Goal: Information Seeking & Learning: Understand process/instructions

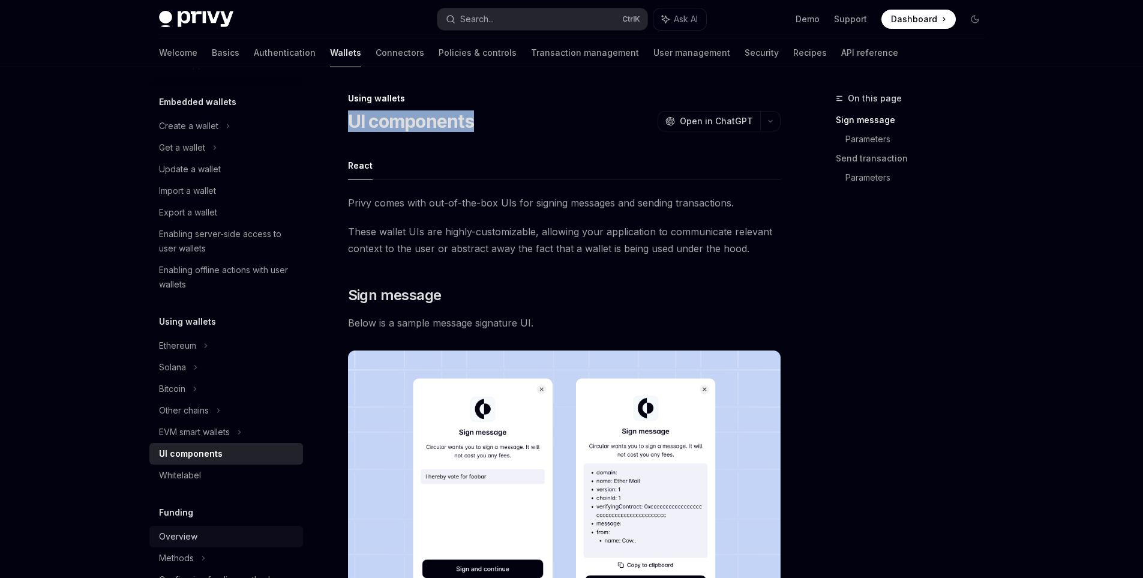
scroll to position [300, 0]
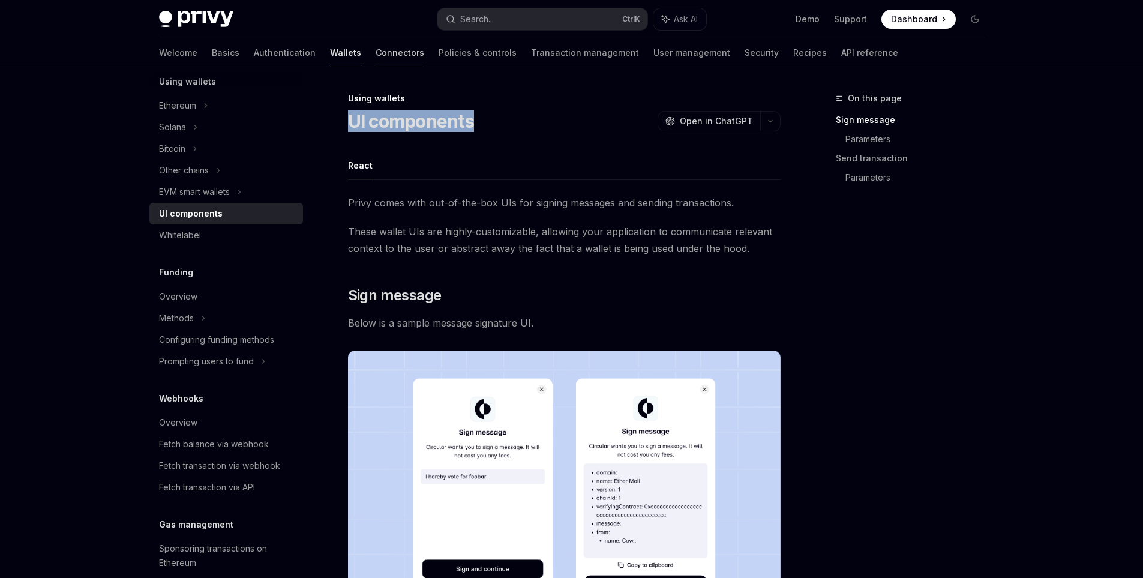
click at [375, 41] on link "Connectors" at bounding box center [399, 52] width 49 height 29
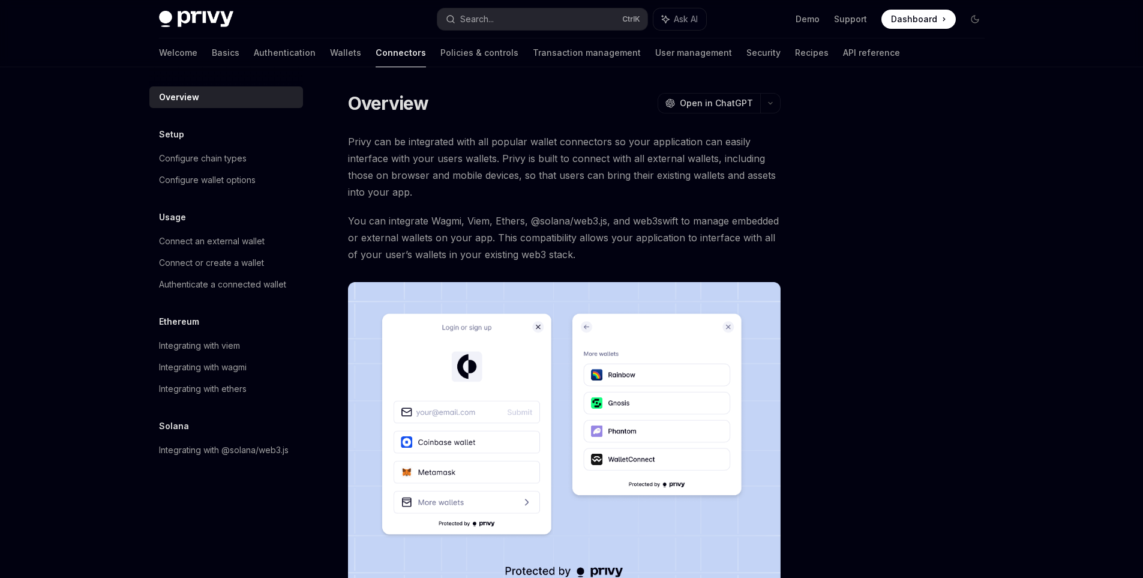
type textarea "*"
click at [501, 24] on button "Search... Ctrl K" at bounding box center [542, 19] width 210 height 22
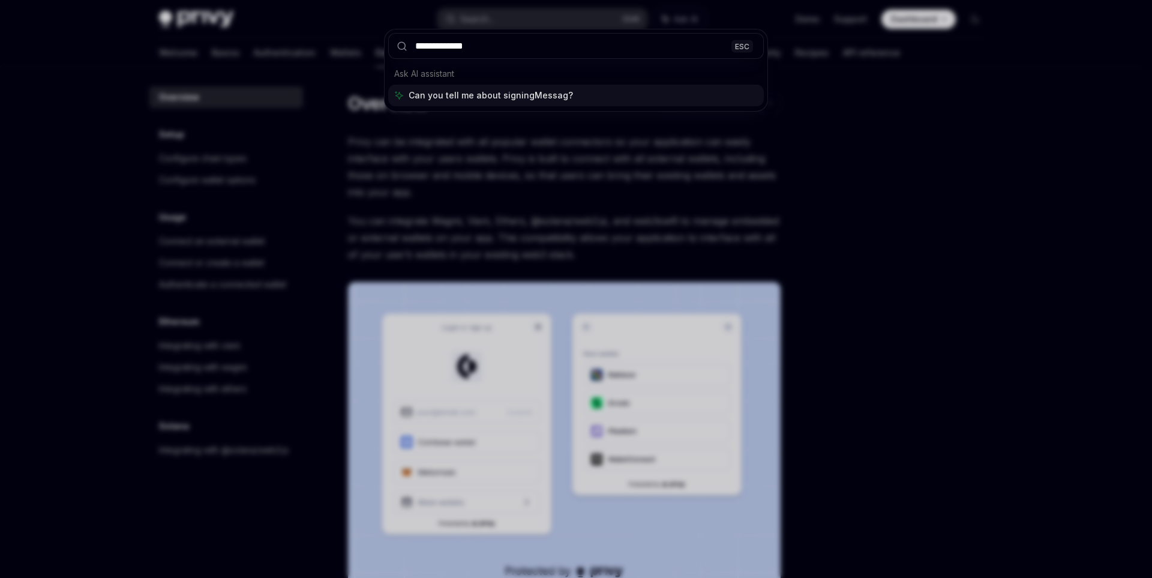
type input "**********"
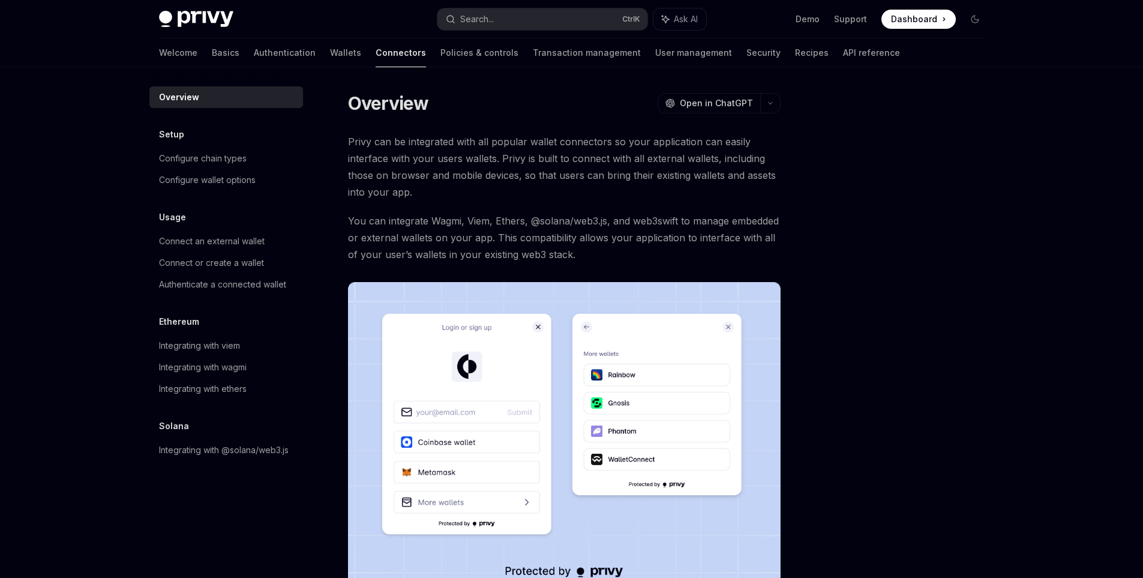
scroll to position [67, 0]
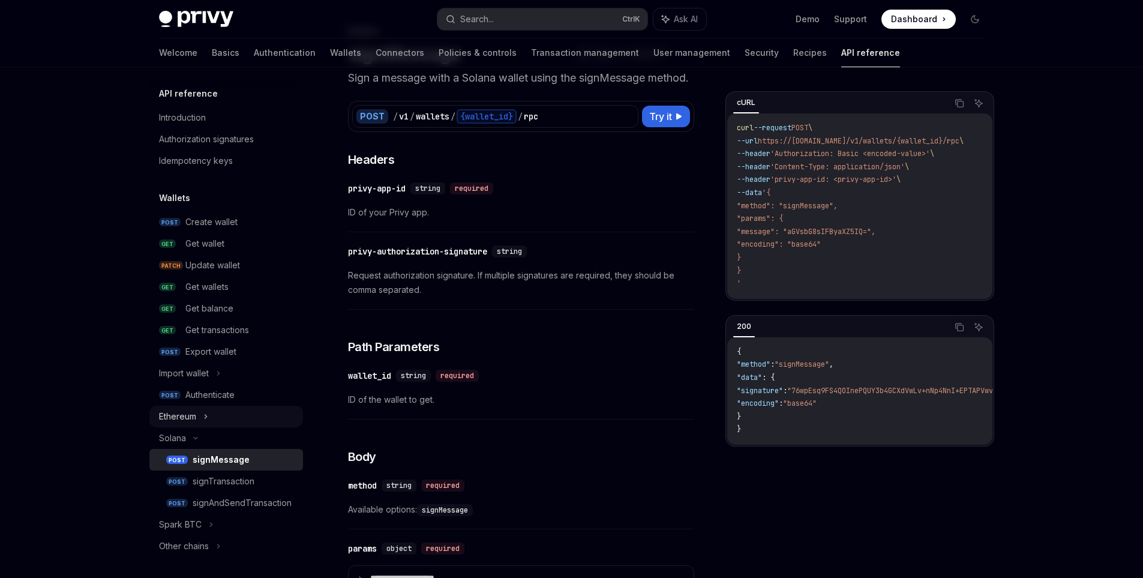
click at [207, 417] on icon at bounding box center [205, 416] width 5 height 14
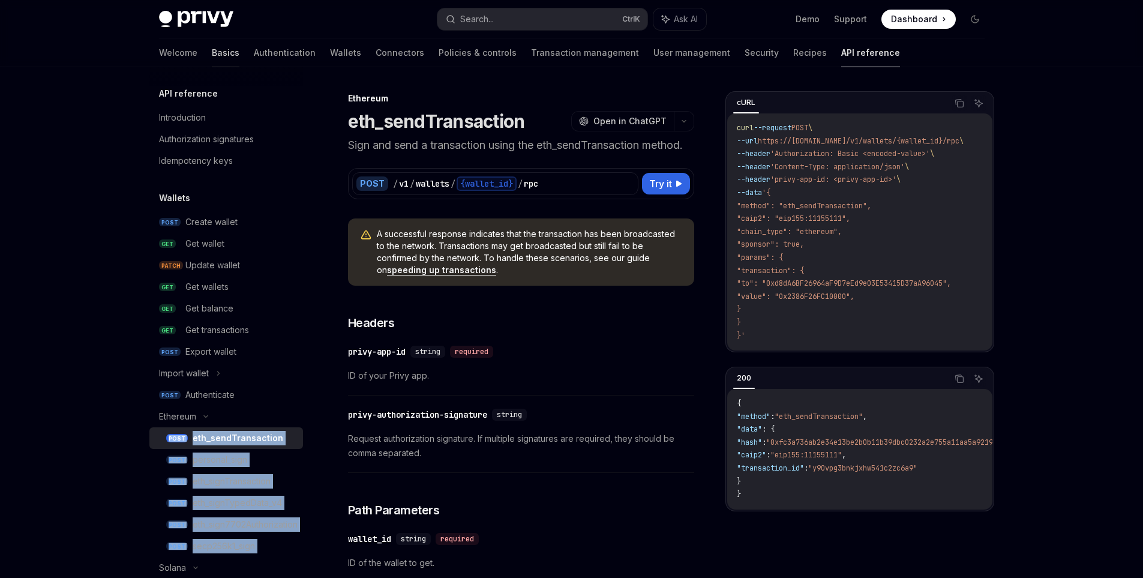
click at [212, 46] on link "Basics" at bounding box center [226, 52] width 28 height 29
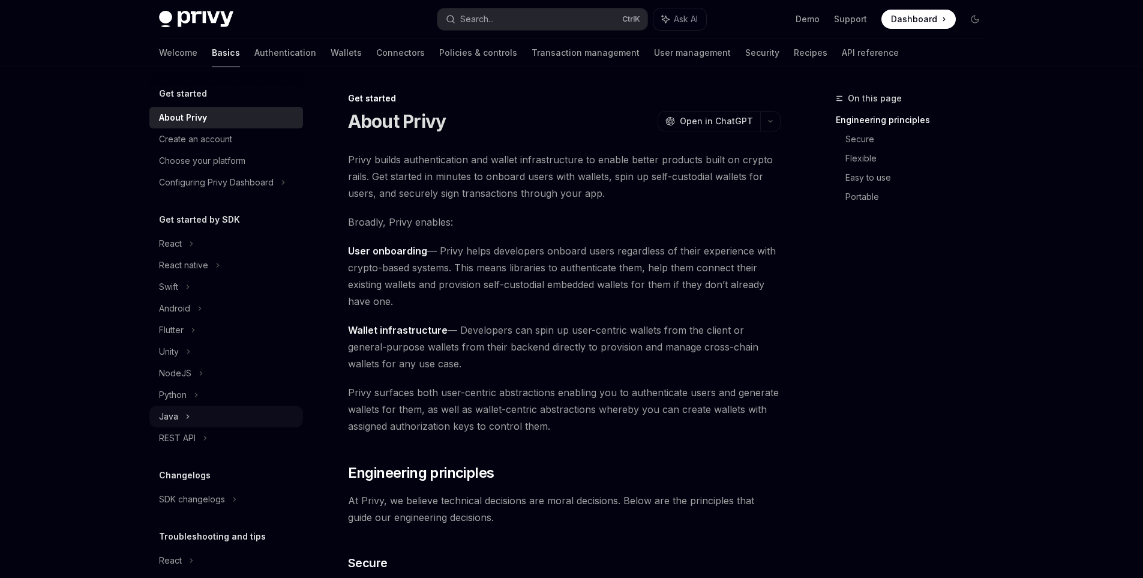
scroll to position [61, 0]
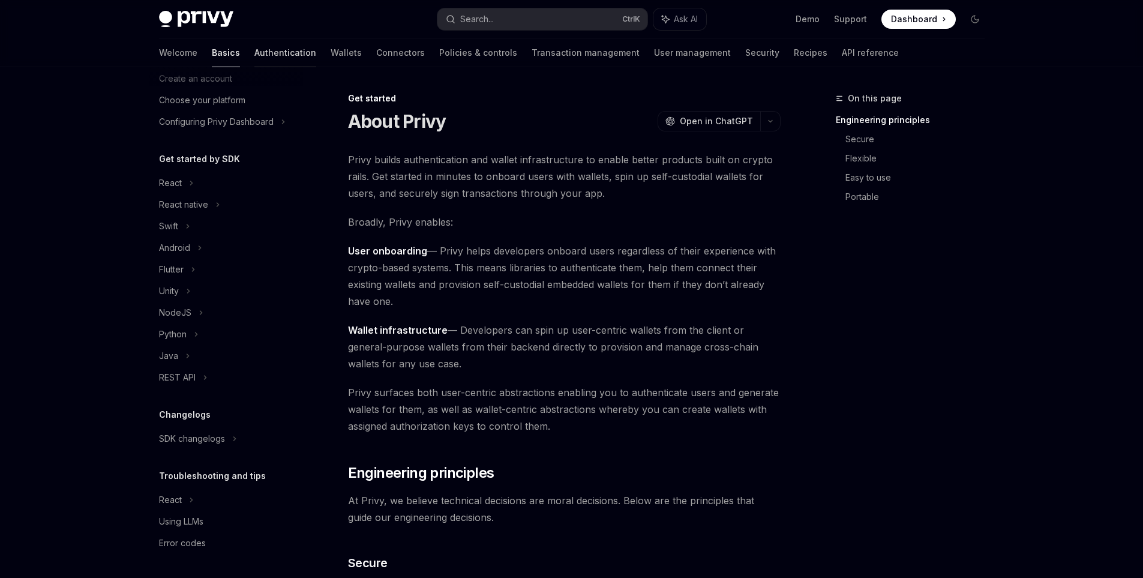
drag, startPoint x: 194, startPoint y: 50, endPoint x: 207, endPoint y: 52, distance: 13.3
click at [194, 51] on div "Welcome Basics Authentication Wallets Connectors Policies & controls Transactio…" at bounding box center [529, 52] width 740 height 29
click at [254, 52] on link "Authentication" at bounding box center [285, 52] width 62 height 29
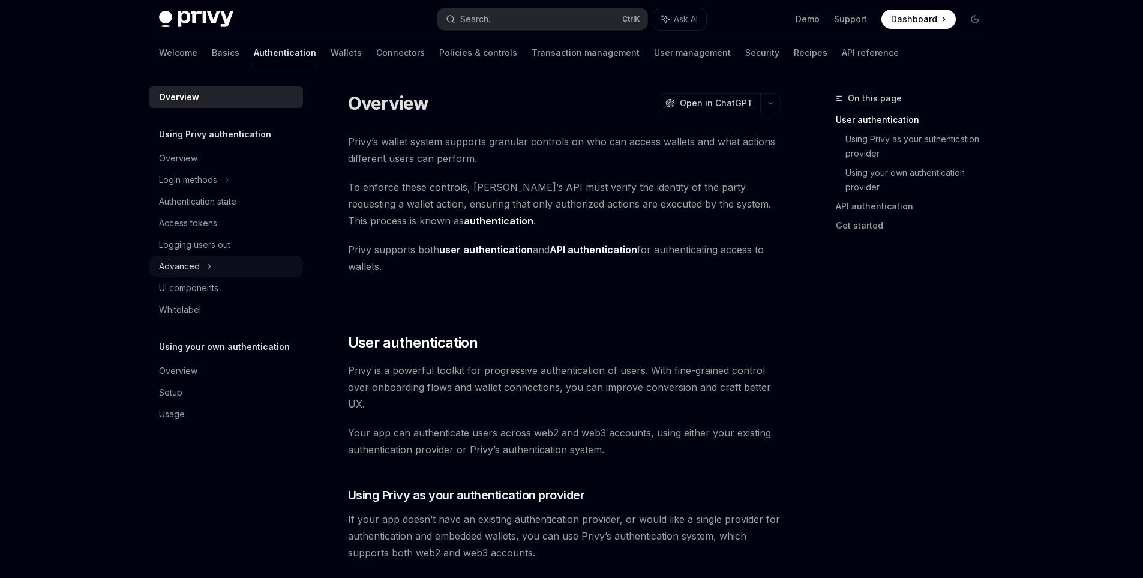
click at [214, 272] on div "Advanced" at bounding box center [226, 267] width 154 height 22
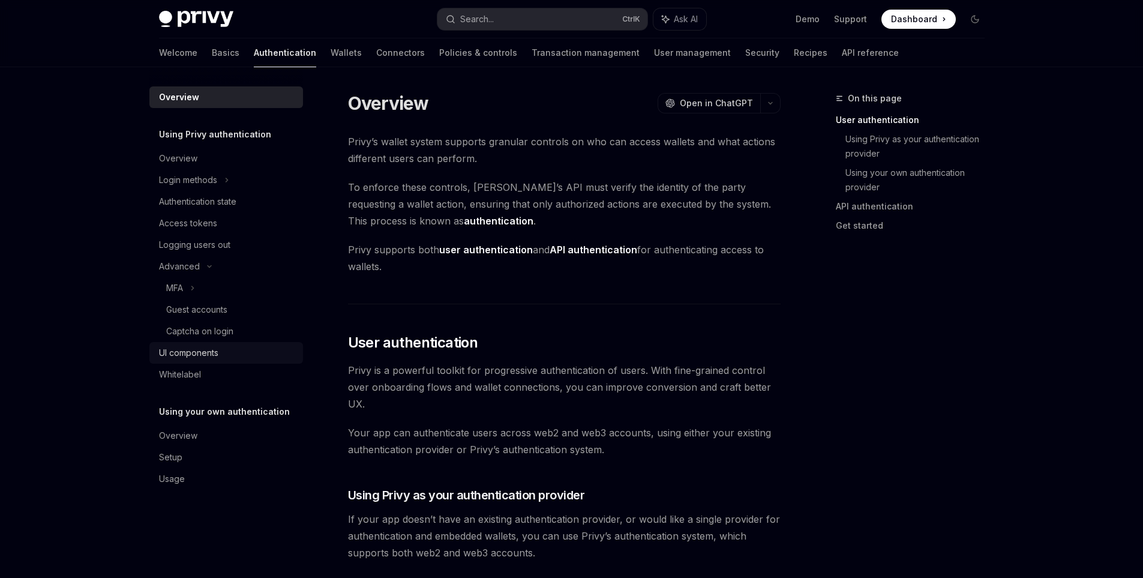
click at [225, 353] on div "UI components" at bounding box center [227, 352] width 137 height 14
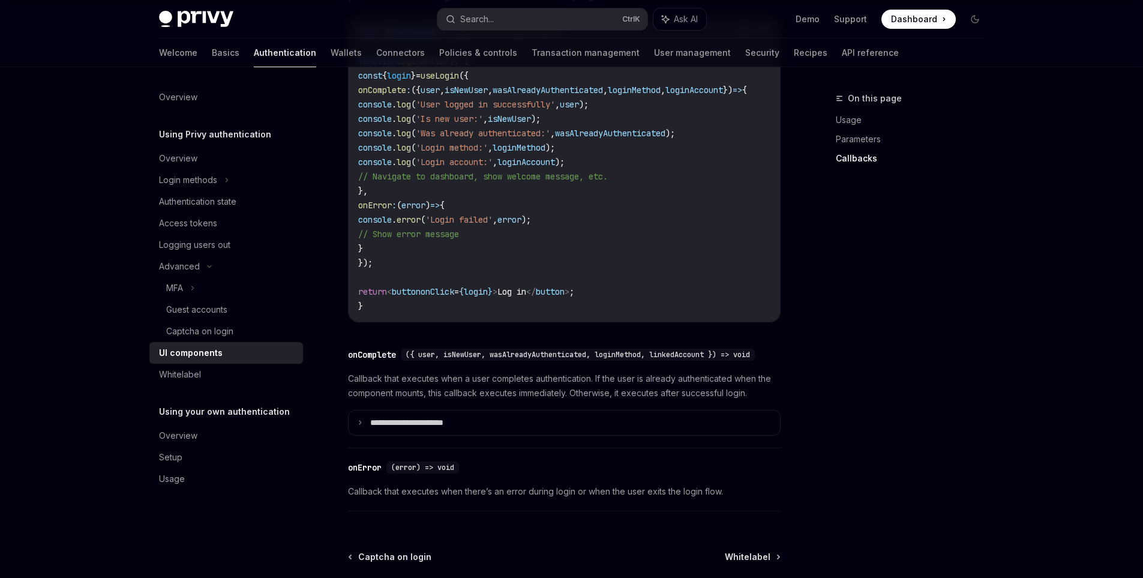
scroll to position [1708, 0]
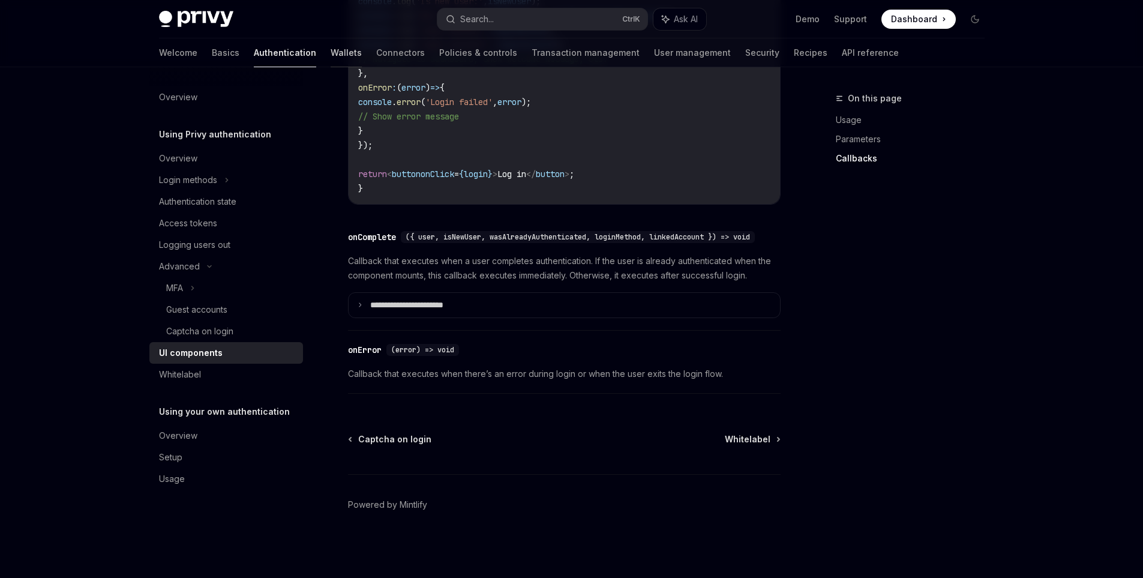
click at [330, 53] on link "Wallets" at bounding box center [345, 52] width 31 height 29
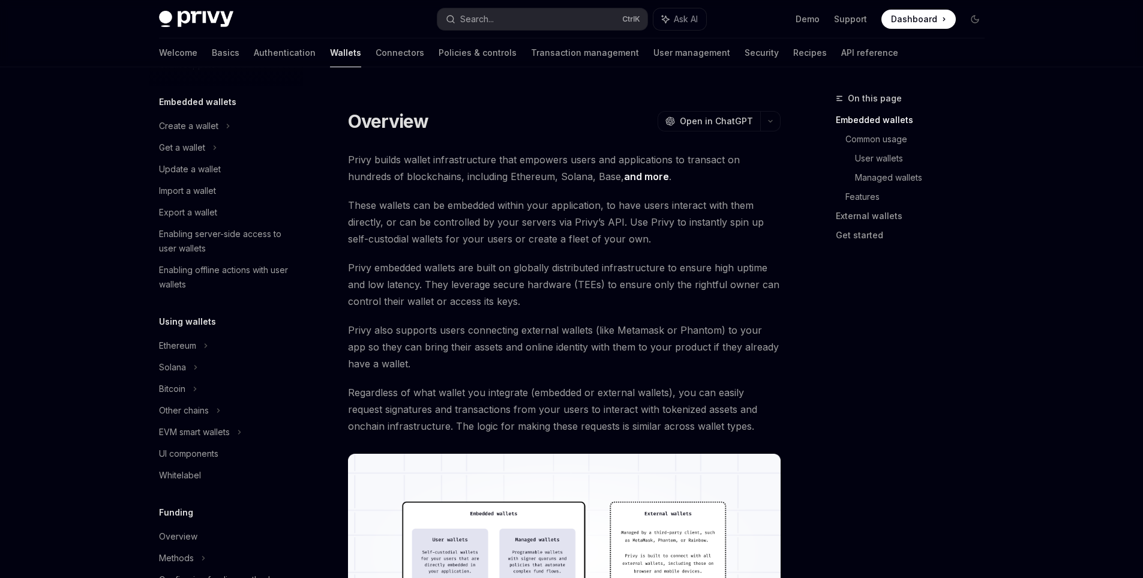
scroll to position [120, 0]
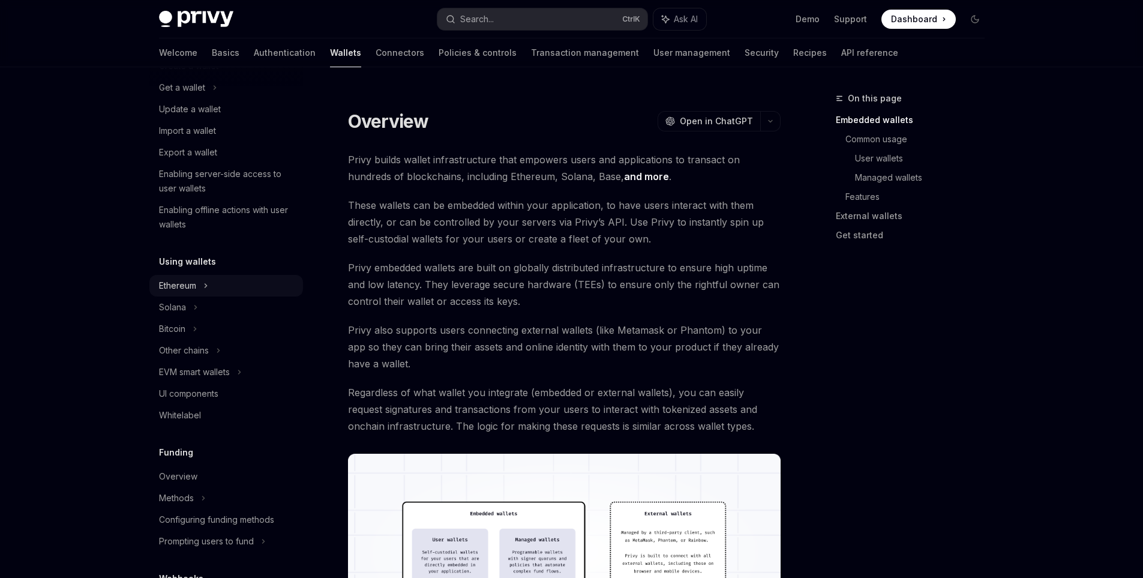
click at [209, 77] on div "Ethereum" at bounding box center [226, 66] width 154 height 22
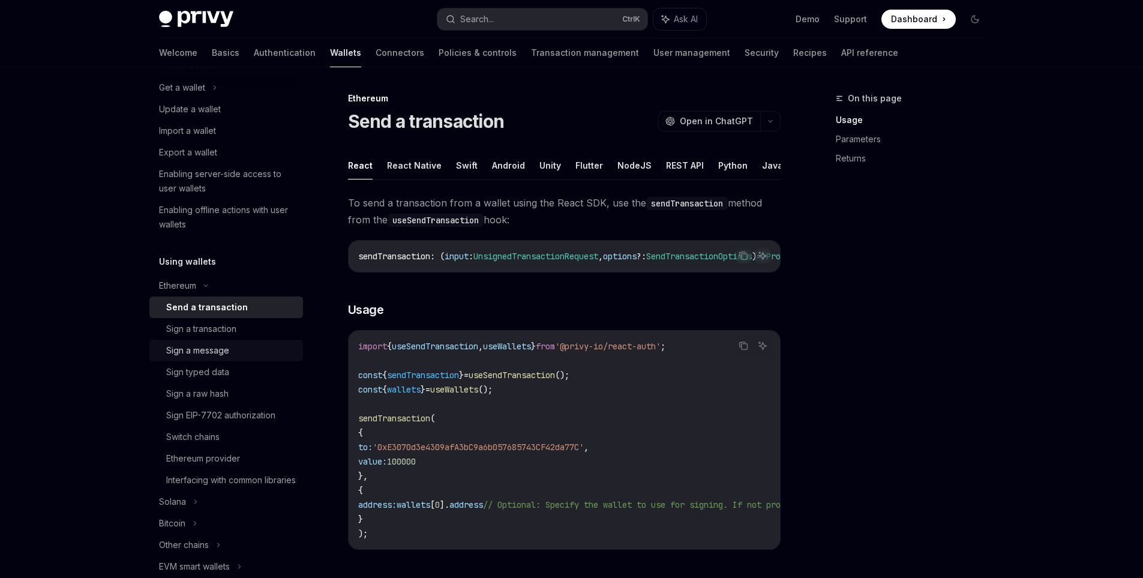
click at [229, 351] on div "Sign a message" at bounding box center [197, 350] width 63 height 14
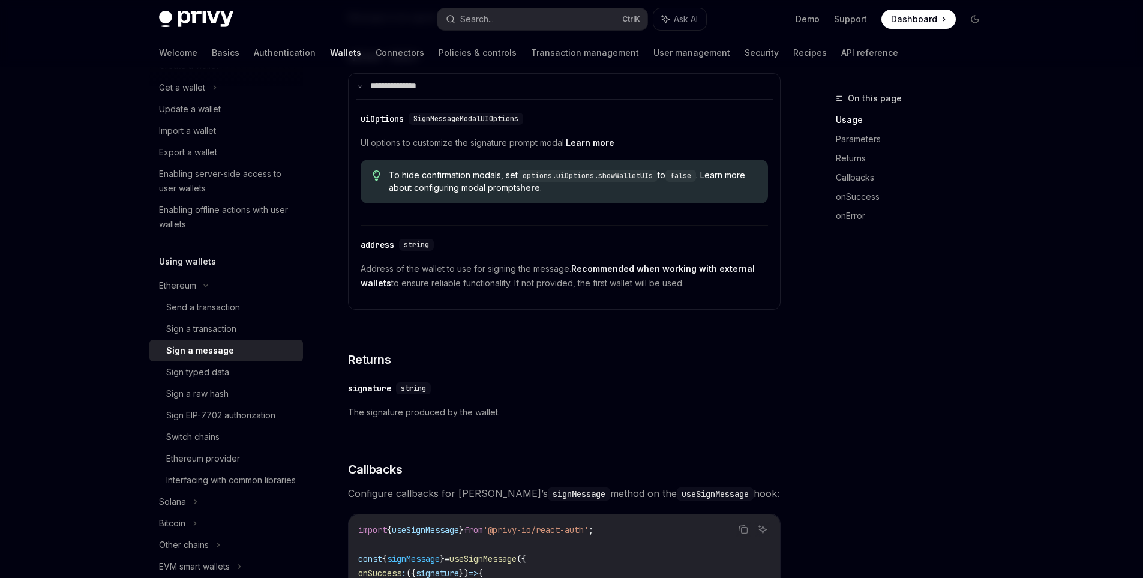
scroll to position [420, 0]
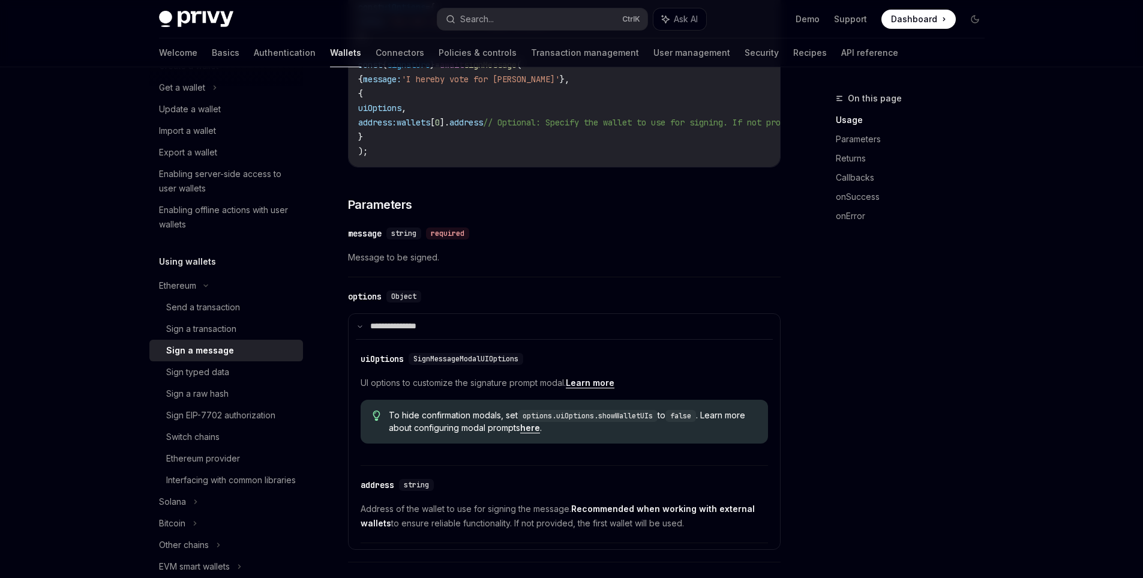
click at [599, 388] on link "Learn more" at bounding box center [590, 382] width 49 height 11
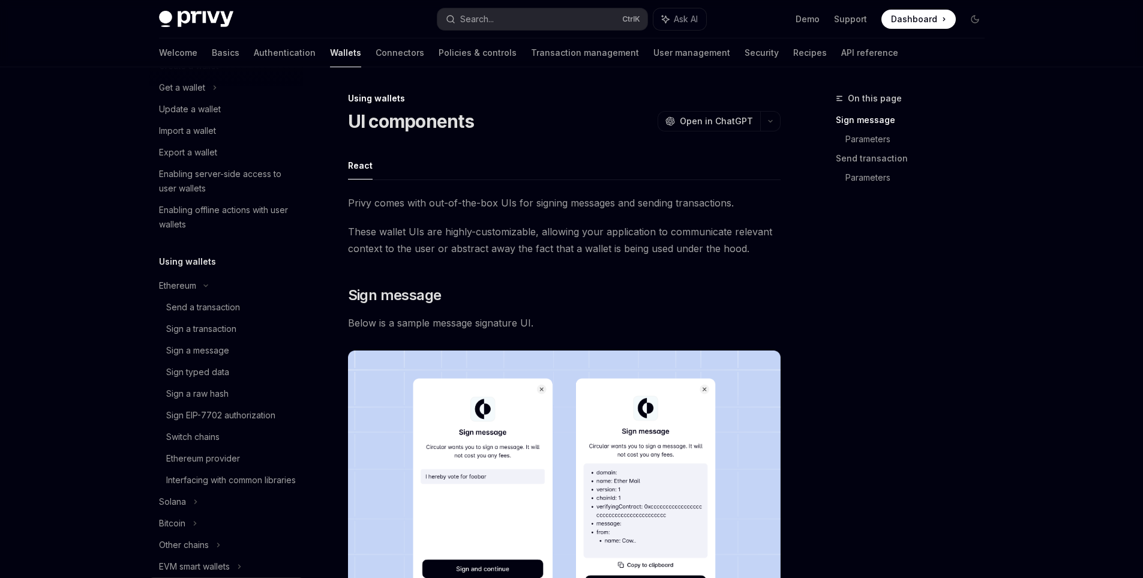
scroll to position [400, 0]
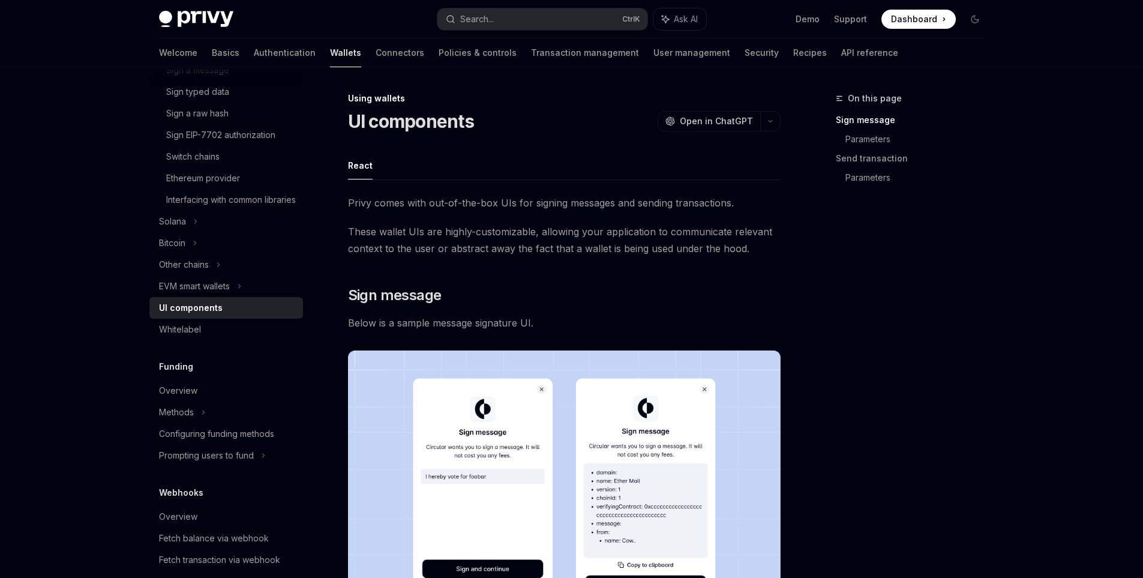
type textarea "*"
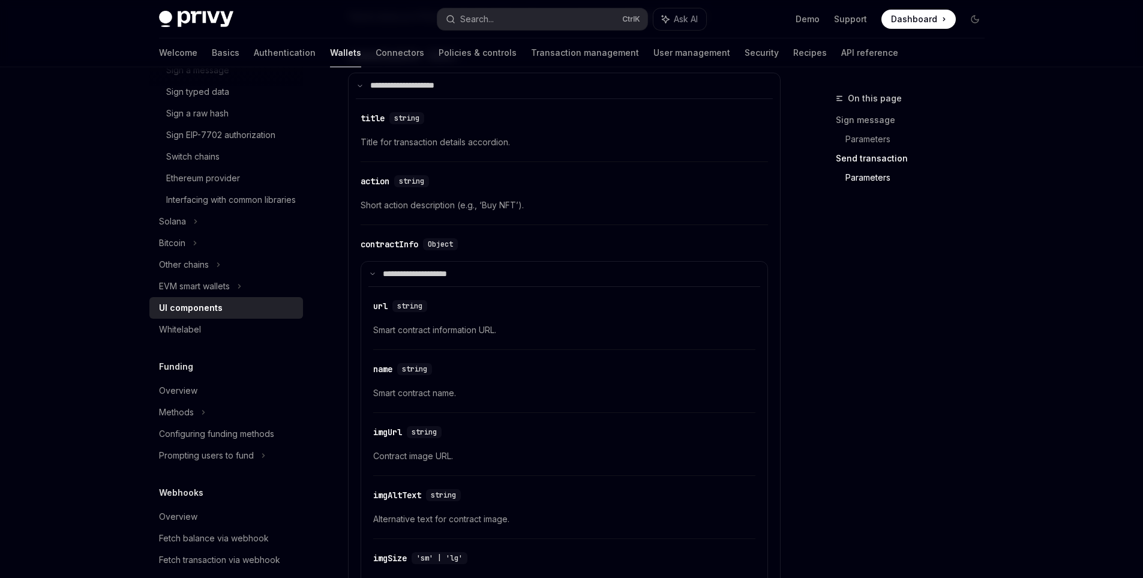
scroll to position [1979, 0]
